Goal: Task Accomplishment & Management: Manage account settings

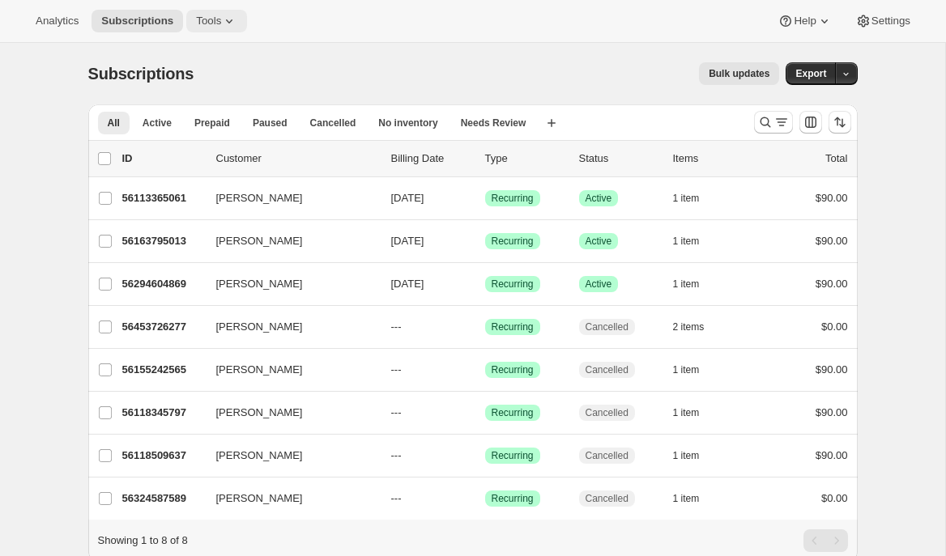
click at [193, 23] on button "Tools" at bounding box center [216, 21] width 61 height 23
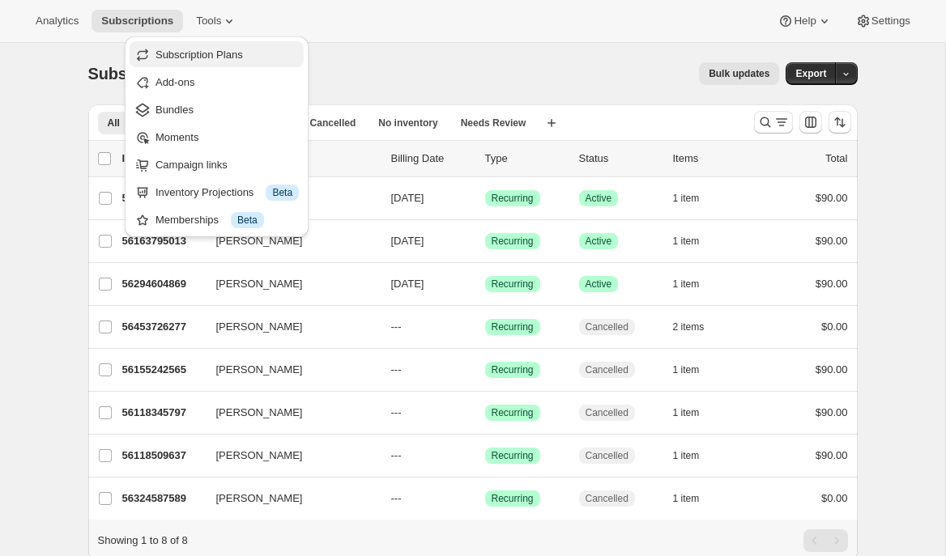
click at [208, 52] on span "Subscription Plans" at bounding box center [198, 55] width 87 height 12
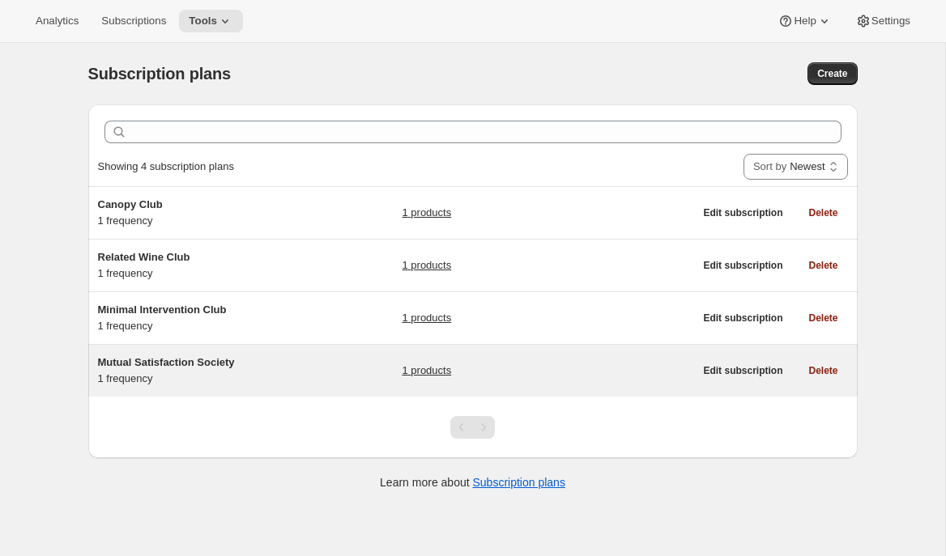
click at [210, 362] on span "Mutual Satisfaction Society" at bounding box center [166, 362] width 137 height 12
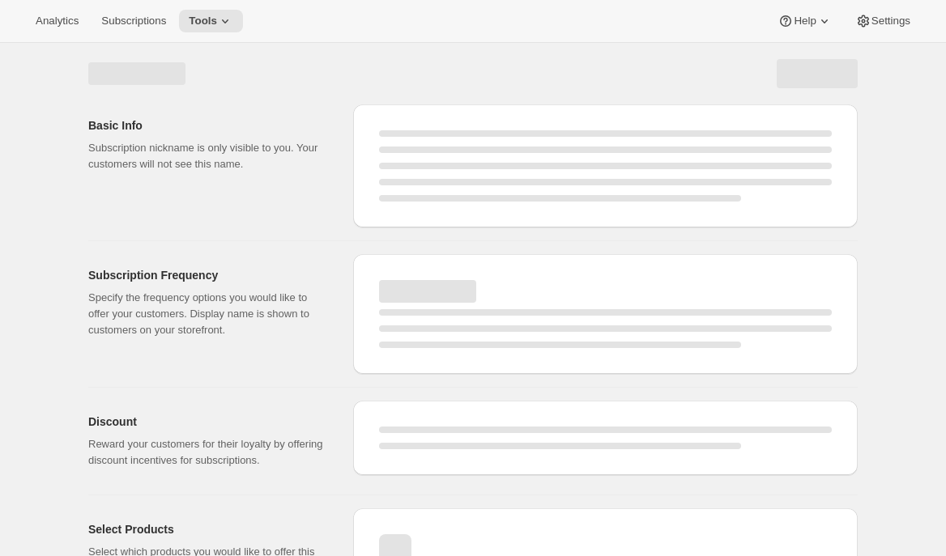
select select "WEEK"
select select "MONTH"
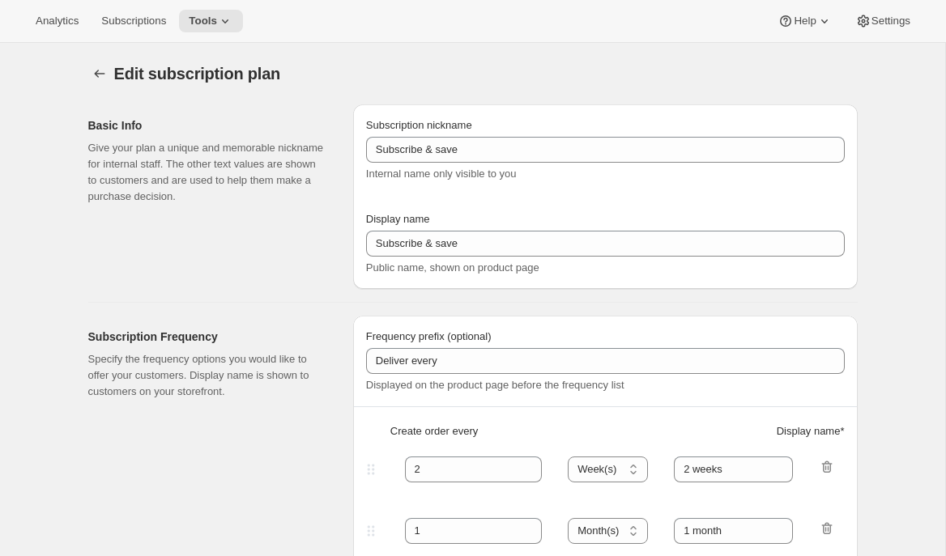
type input "Mutual Satisfaction Society"
type input "Shipped every"
type input "1"
select select "MONTH"
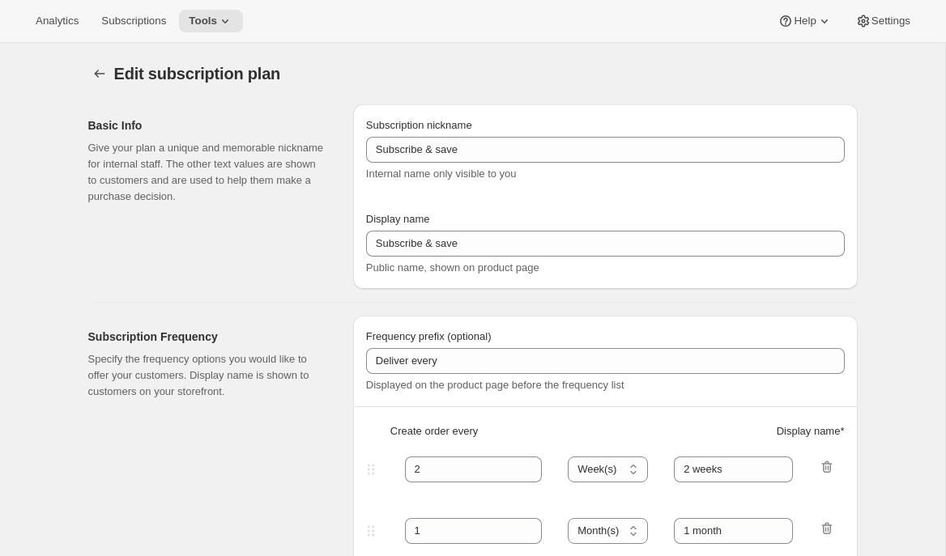
type input "month on the 15th."
type input "Get 50% Off Your First Month - Through September 15th"
checkbox input "true"
select select "MONTHDAY"
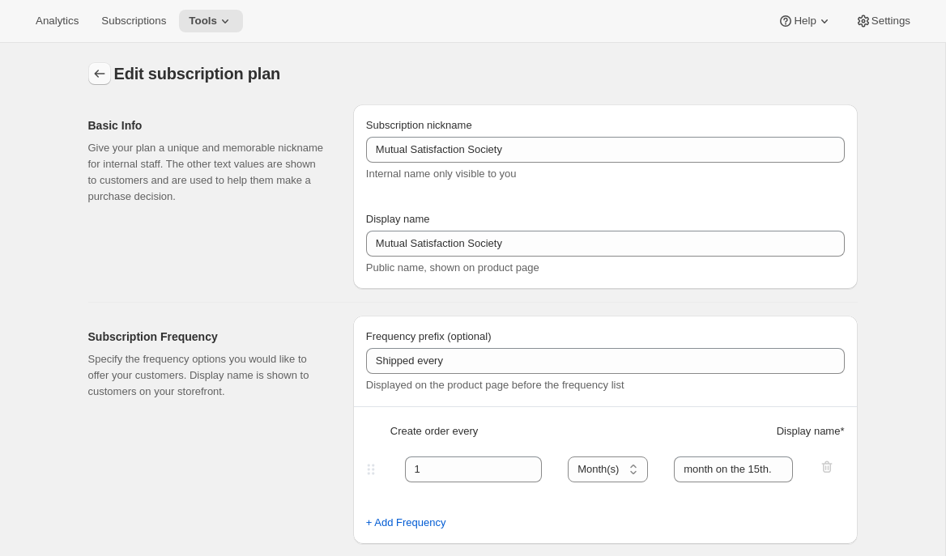
click at [96, 79] on icon "Subscription plans" at bounding box center [99, 74] width 16 height 16
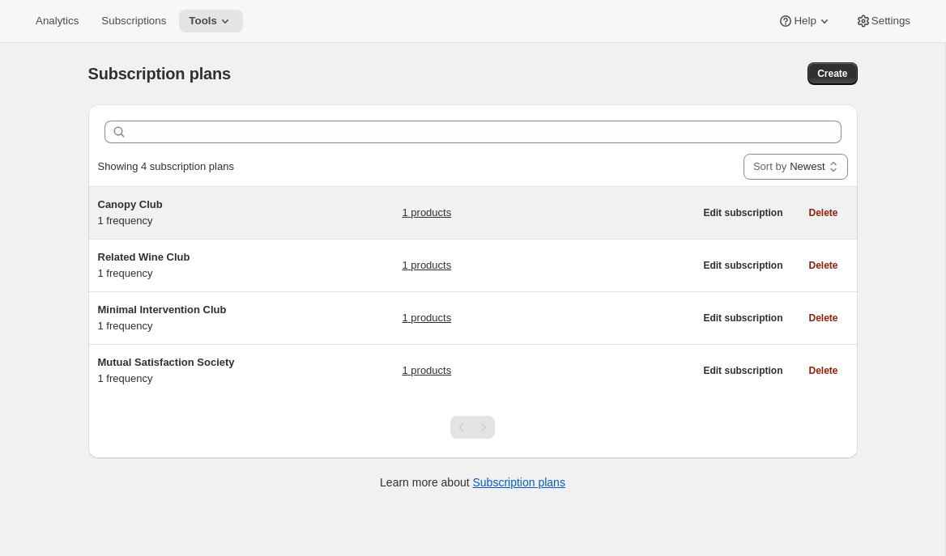
click at [151, 229] on div "Canopy Club 1 frequency 1 products Edit subscription Delete" at bounding box center [472, 213] width 769 height 52
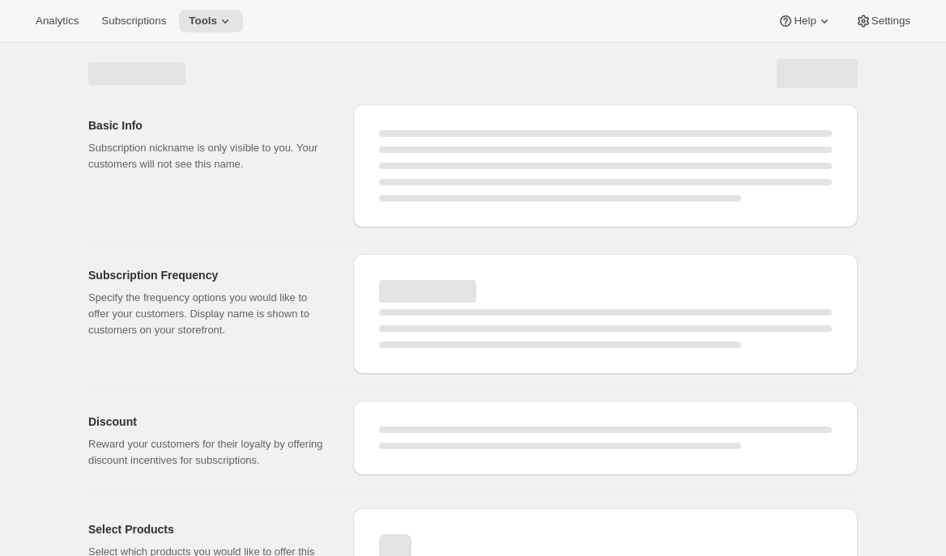
select select "WEEK"
select select "MONTH"
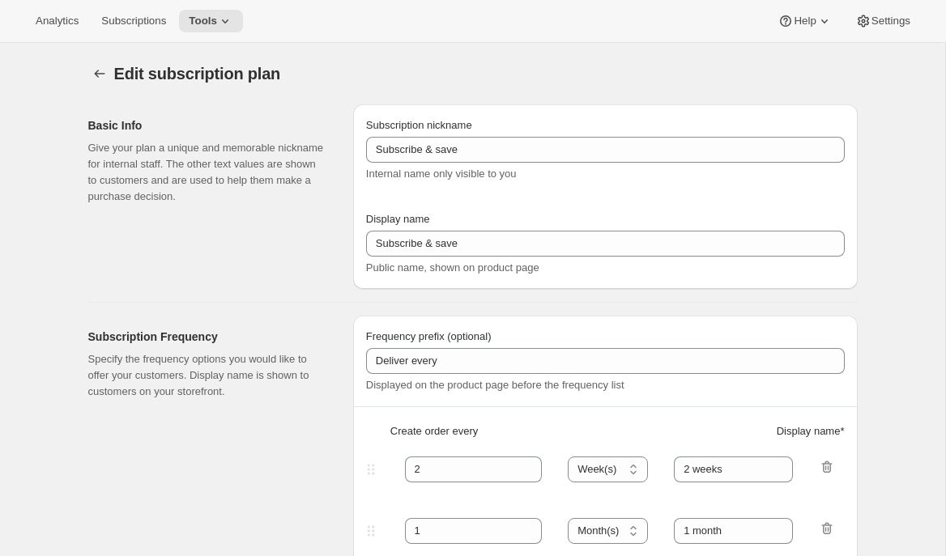
type input "Canopy Club"
type input "Join the Canopy Club"
type input "Renews every"
type input "1"
type input "1 year"
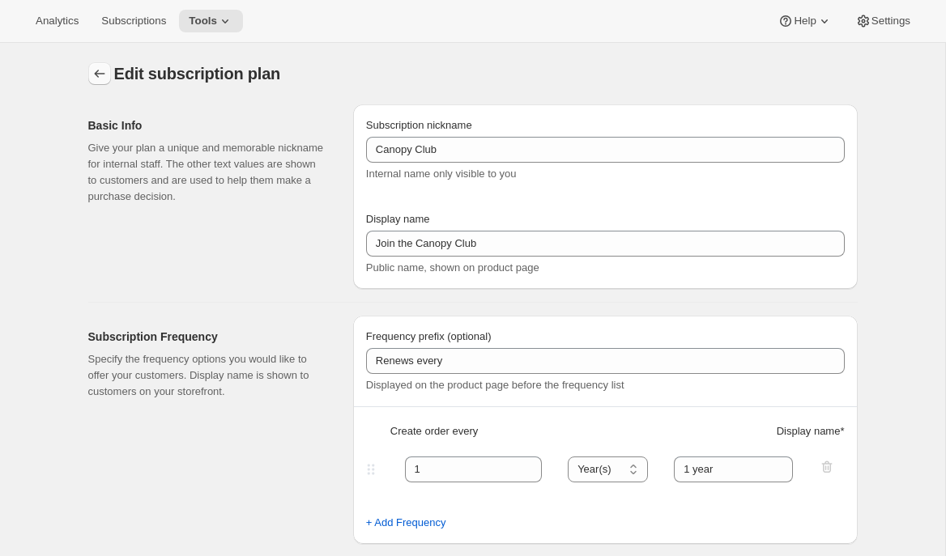
click at [97, 75] on icon "Subscription plans" at bounding box center [99, 74] width 16 height 16
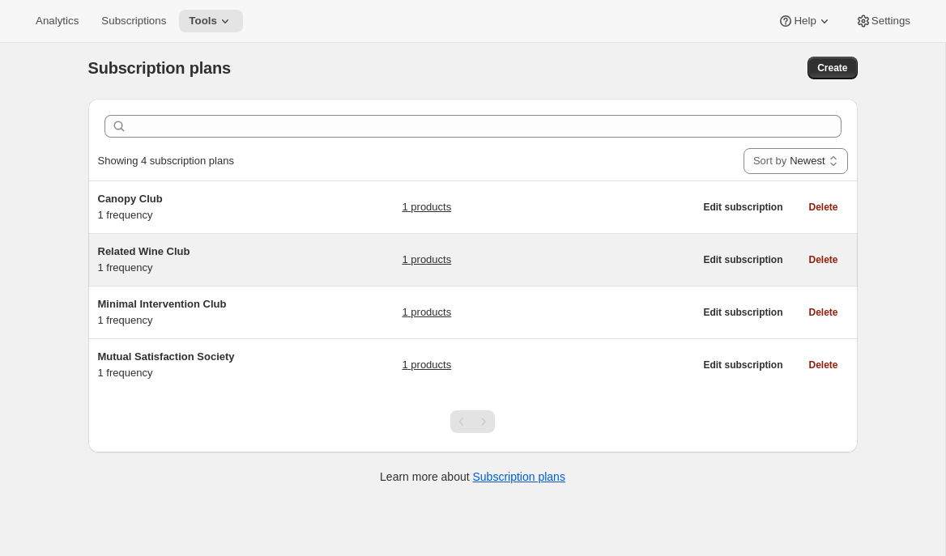
click at [122, 279] on div "Related Wine Club 1 frequency 1 products Edit subscription Delete" at bounding box center [472, 260] width 769 height 52
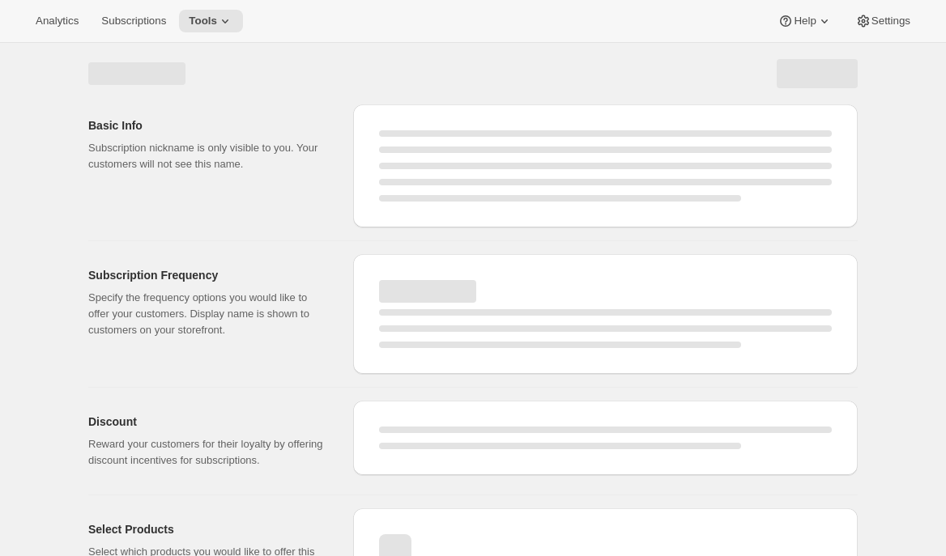
select select "WEEK"
select select "MONTH"
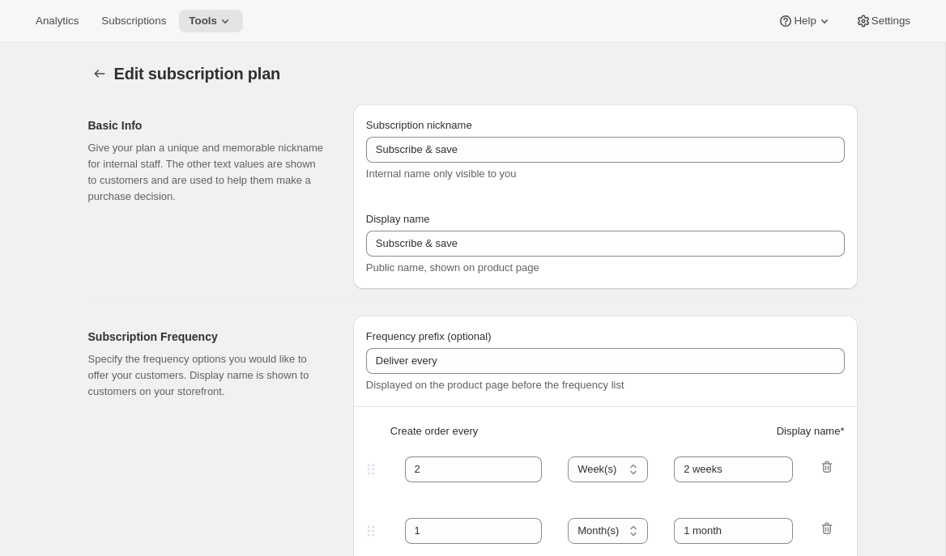
type input "Related Wine Club"
type input "Join the Related Wine Club"
type input "1"
type input "month on the 25th."
checkbox input "true"
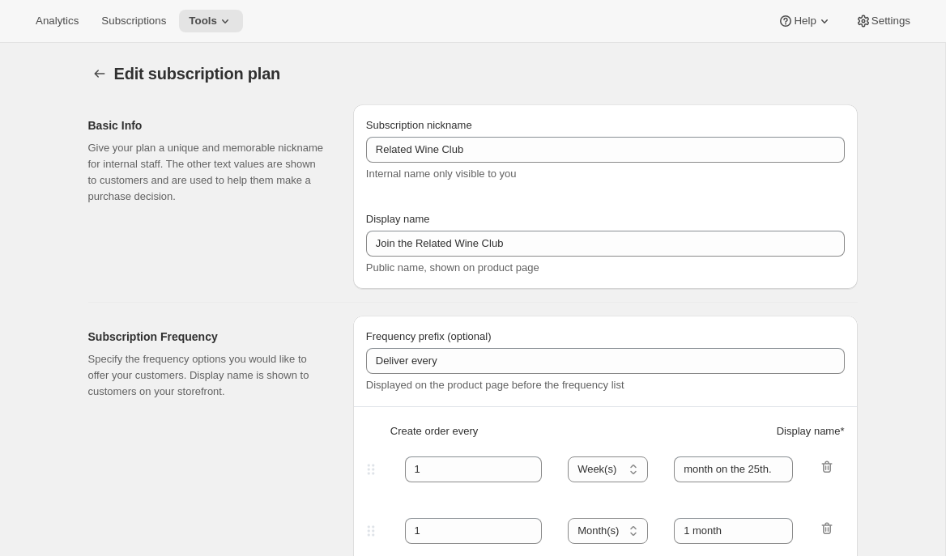
select select "MONTHDAY"
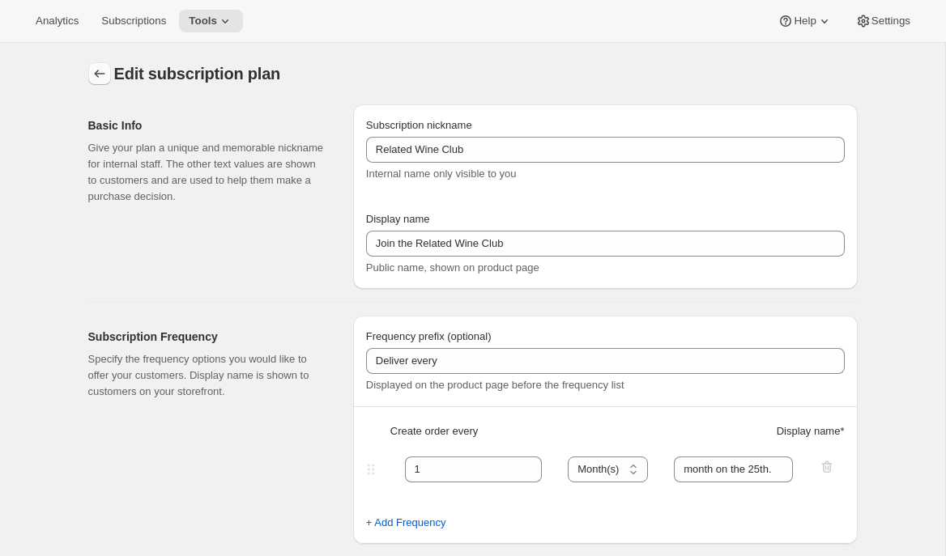
click at [97, 76] on icon "Subscription plans" at bounding box center [99, 74] width 16 height 16
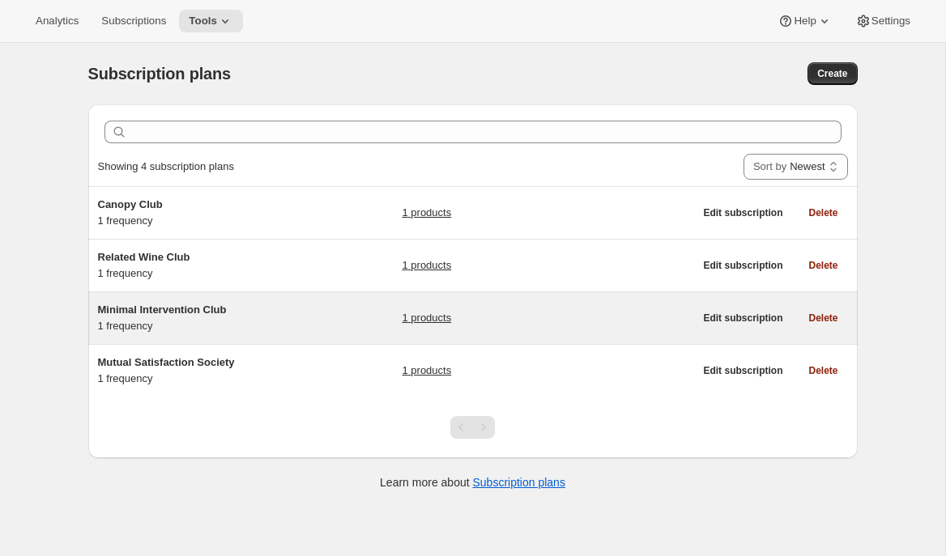
scroll to position [43, 0]
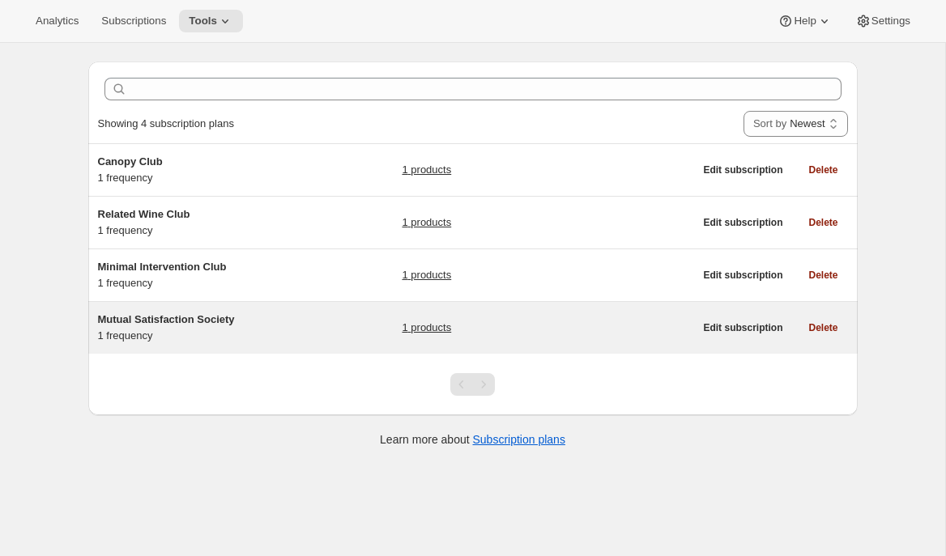
click at [155, 309] on div "Mutual Satisfaction Society 1 frequency 1 products Edit subscription Delete" at bounding box center [472, 328] width 769 height 52
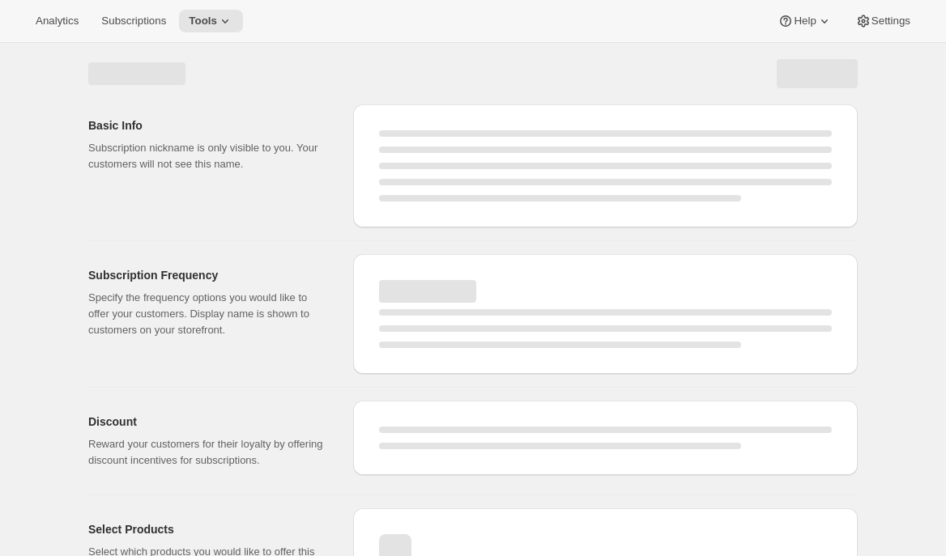
select select "WEEK"
select select "MONTH"
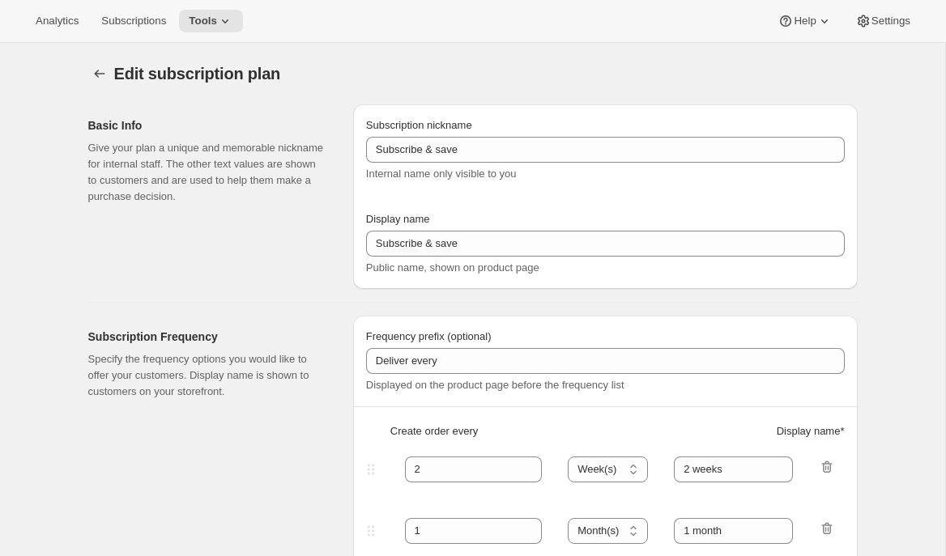
type input "Mutual Satisfaction Society"
type input "Shipped every"
type input "1"
type input "month on the 15th."
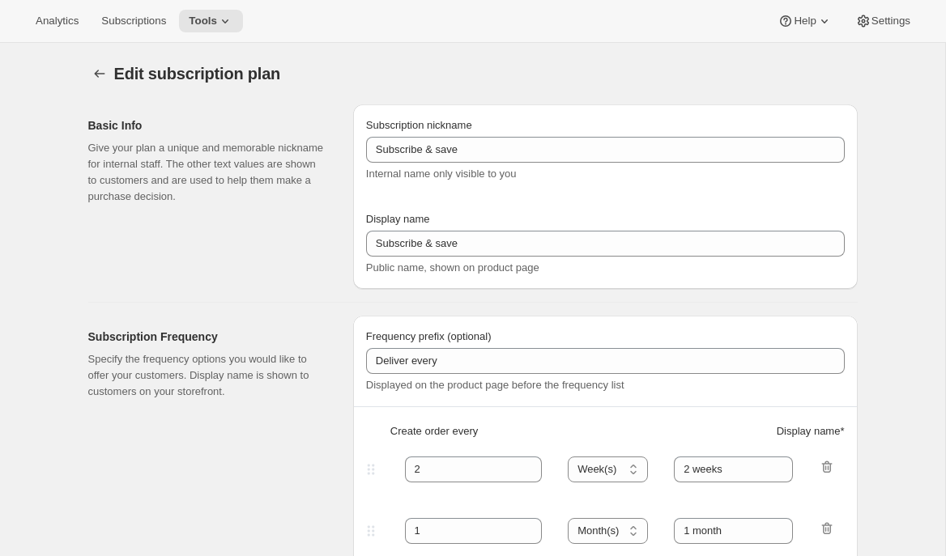
type input "Get 50% Off Your First Month - Through September 15th"
checkbox input "true"
select select "MONTHDAY"
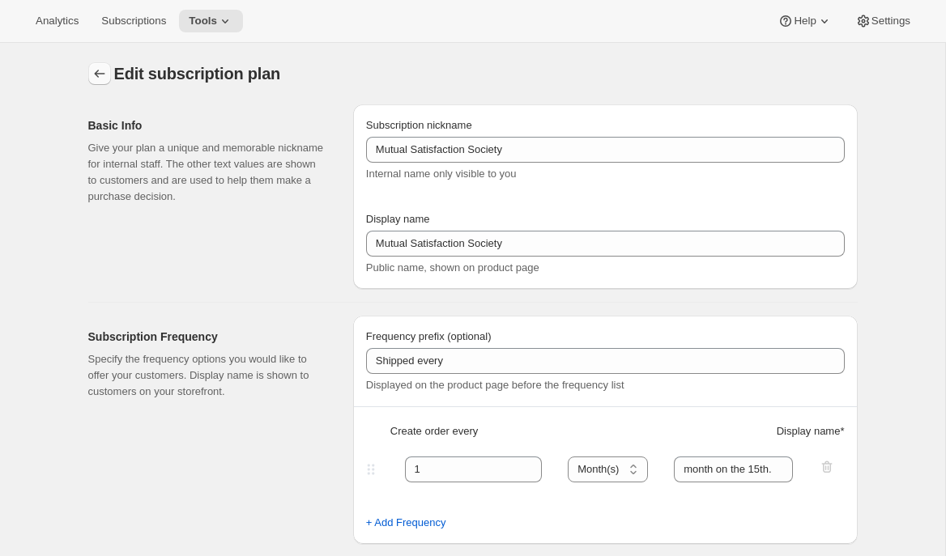
click at [95, 68] on icon "Subscription plans" at bounding box center [99, 74] width 16 height 16
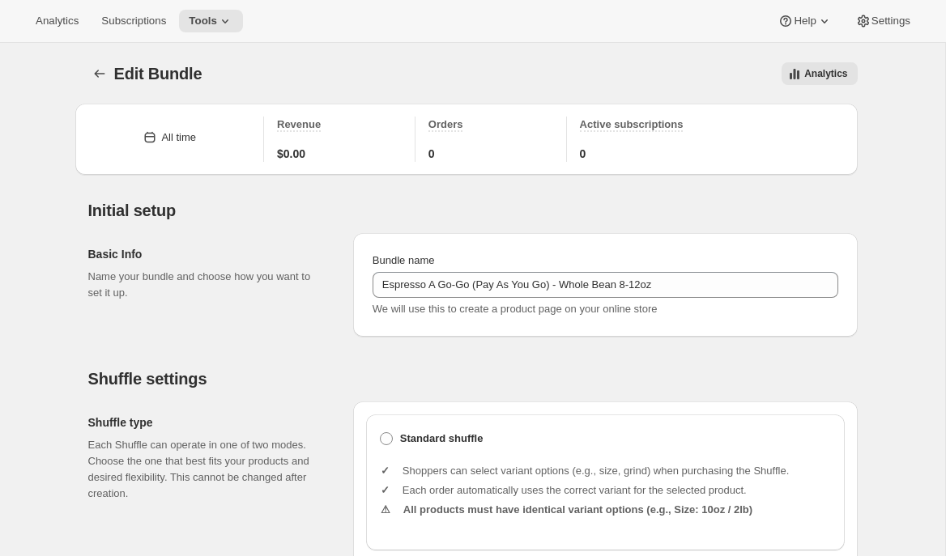
scroll to position [521, 0]
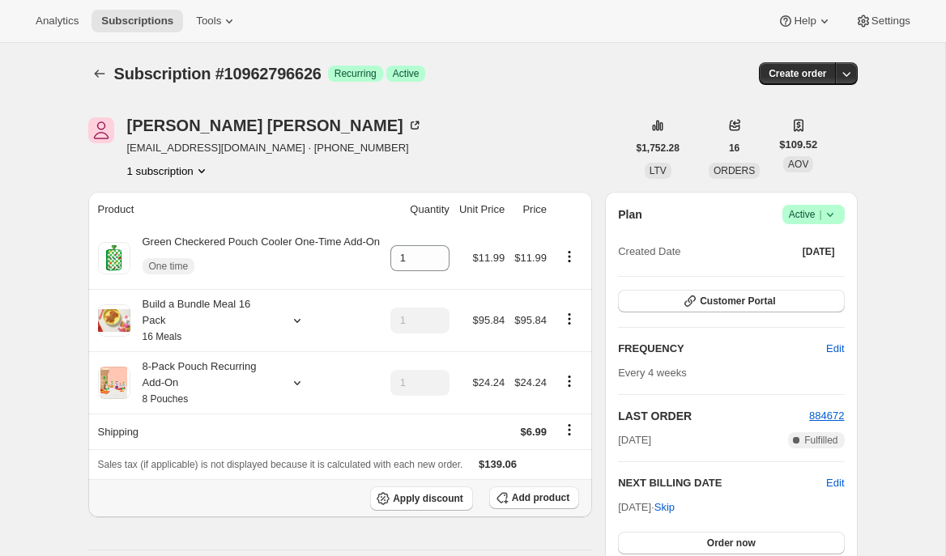
scroll to position [78, 0]
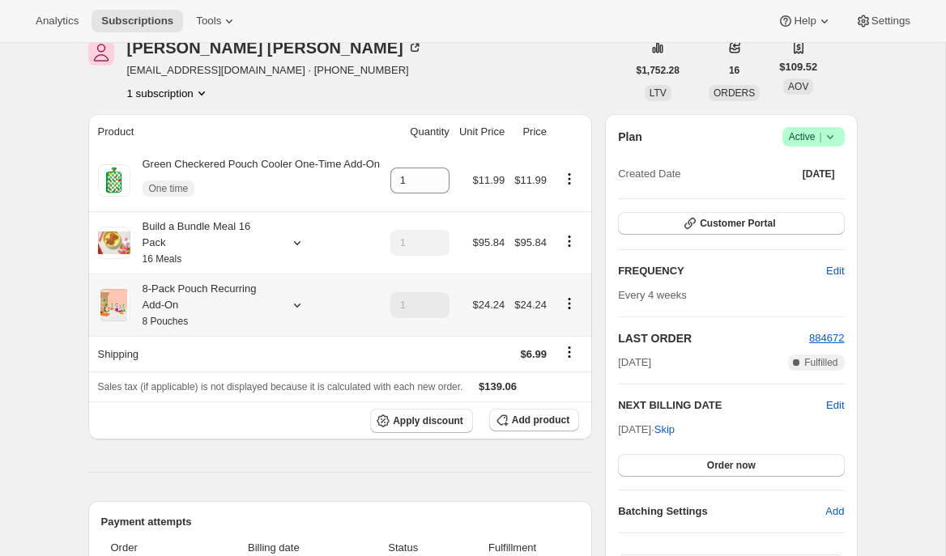
click at [298, 308] on icon at bounding box center [296, 306] width 6 height 4
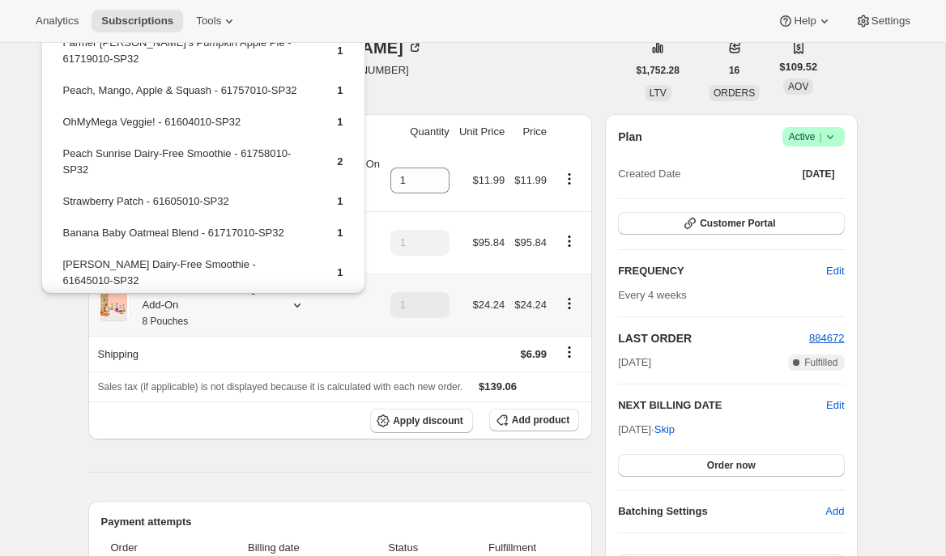
click at [298, 313] on icon at bounding box center [297, 305] width 16 height 16
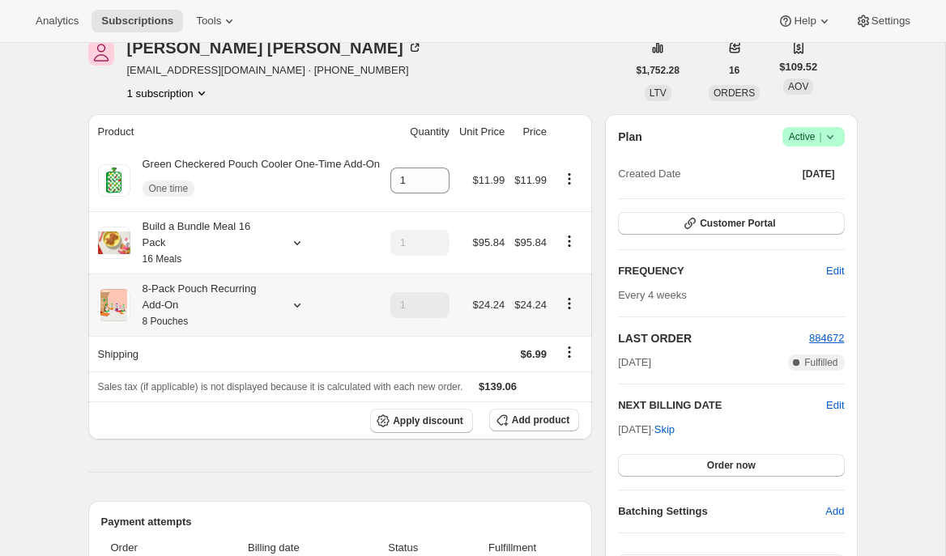
click at [297, 313] on icon at bounding box center [297, 305] width 16 height 16
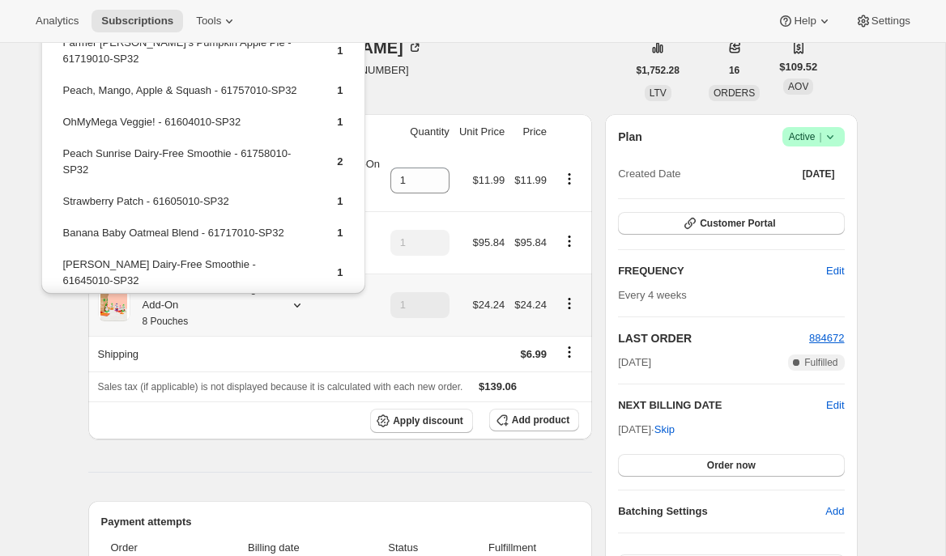
click at [297, 313] on icon at bounding box center [297, 305] width 16 height 16
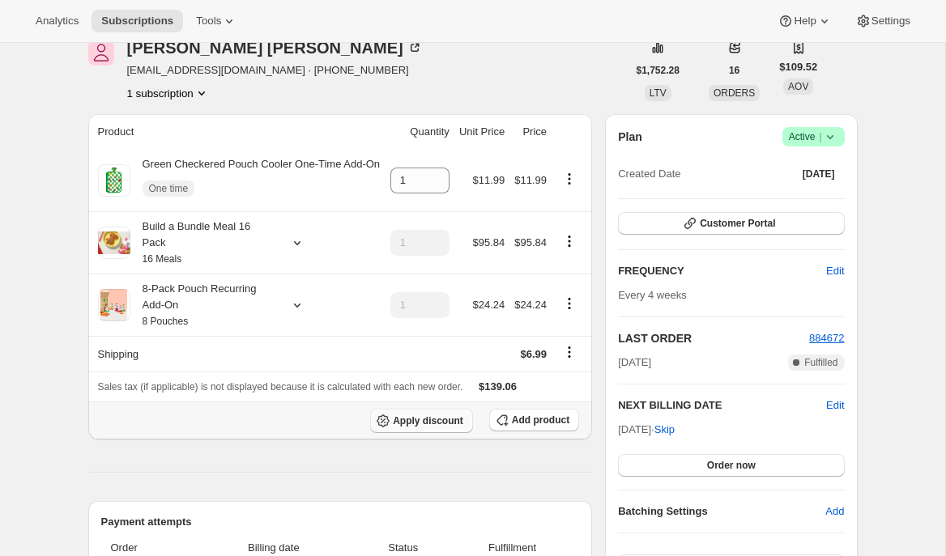
click at [440, 431] on button "Apply discount" at bounding box center [421, 421] width 103 height 24
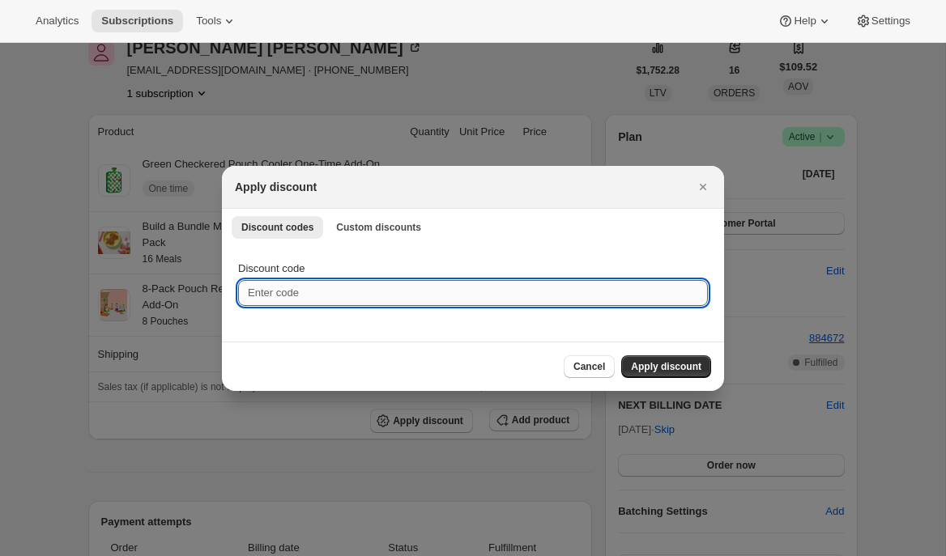
click at [372, 289] on input "Discount code" at bounding box center [473, 293] width 470 height 26
paste input "box-discount-KBOIFE"
type input "box-discount-KBOIFE"
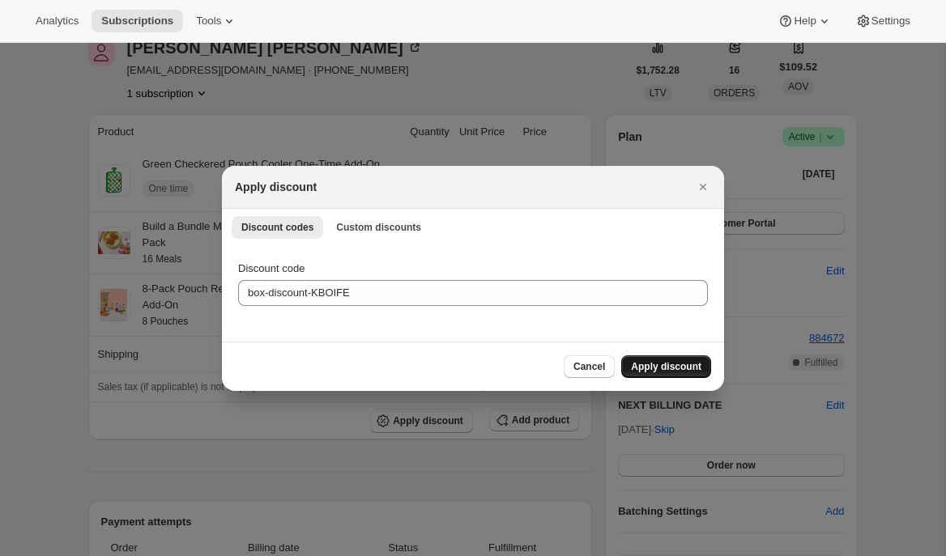
click at [636, 367] on span "Apply discount" at bounding box center [666, 366] width 70 height 13
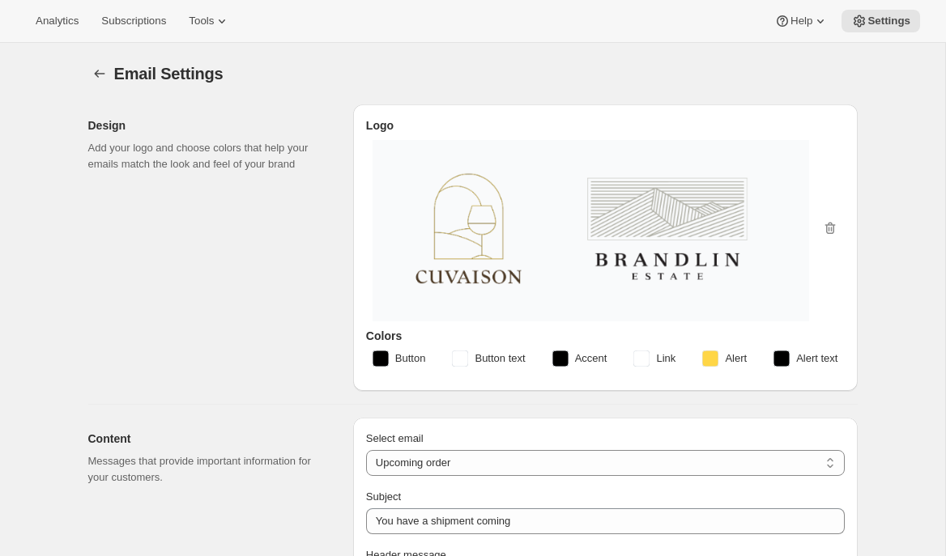
select select "subscriptionMessage"
select select "5"
select select "15"
